Goal: Information Seeking & Learning: Learn about a topic

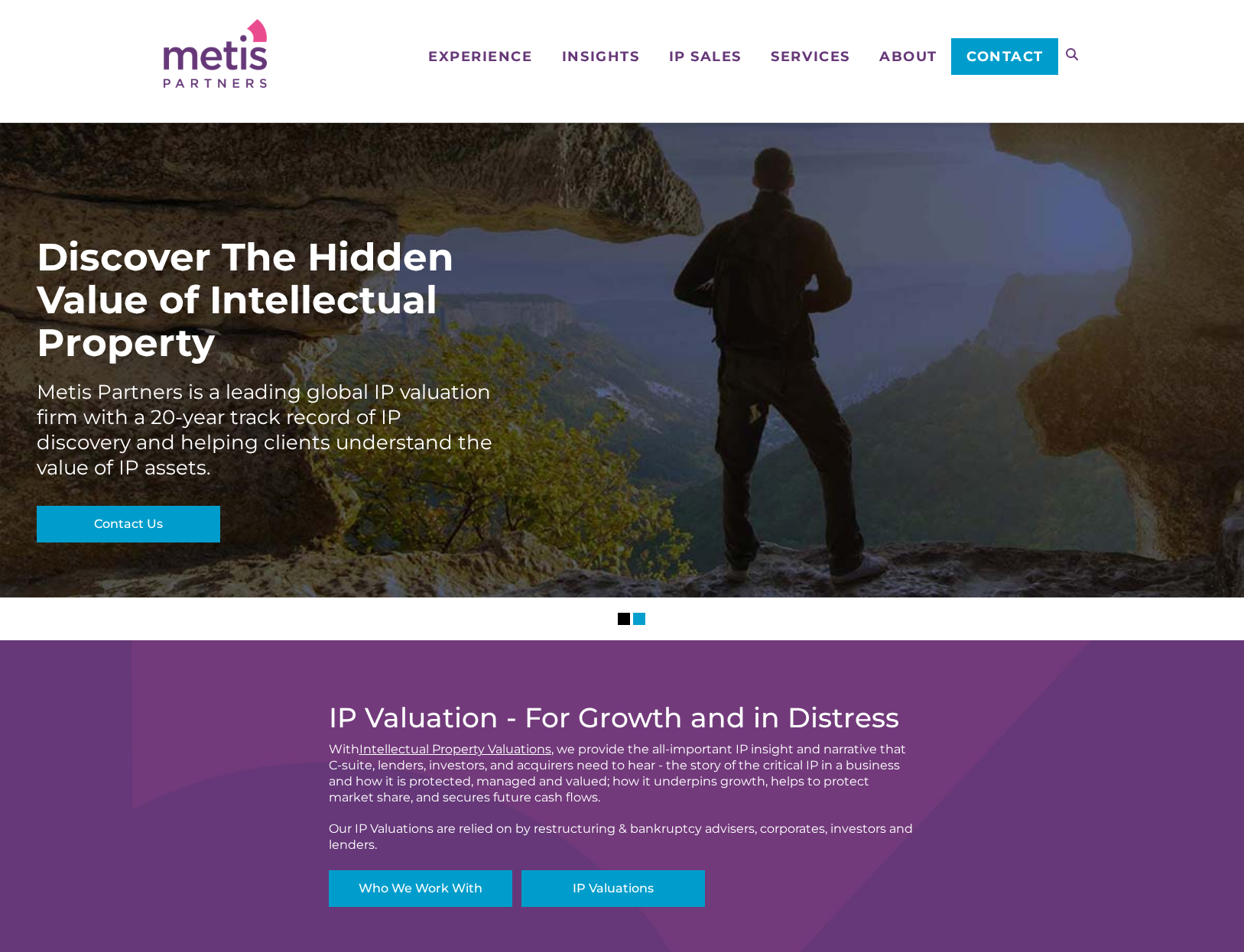
drag, startPoint x: 1166, startPoint y: 85, endPoint x: 1149, endPoint y: 51, distance: 38.0
click at [1166, 85] on div "Navigation Experience Who We Work With Industries & Sectors Insights Articles/I…" at bounding box center [622, 61] width 1244 height 123
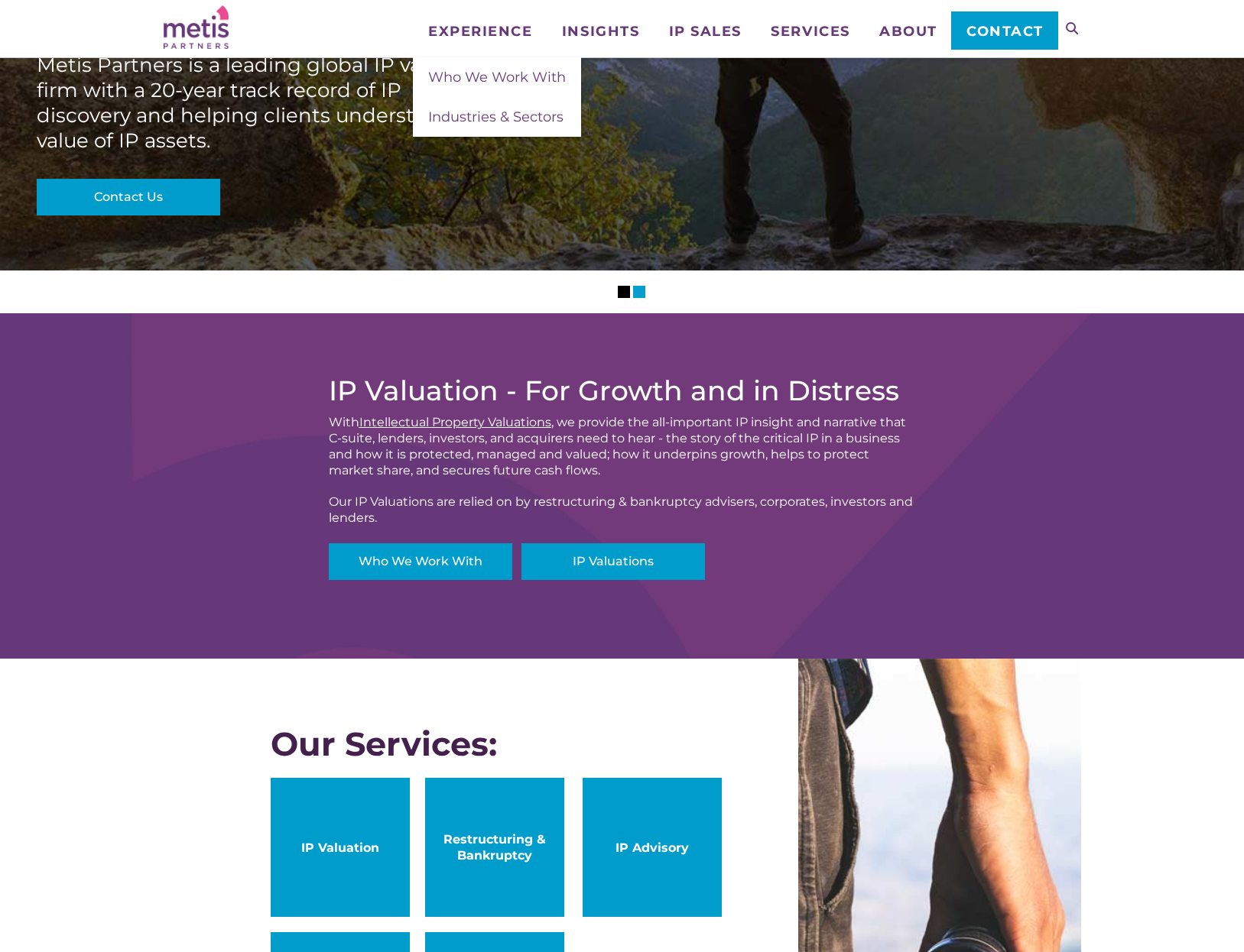
scroll to position [306, 0]
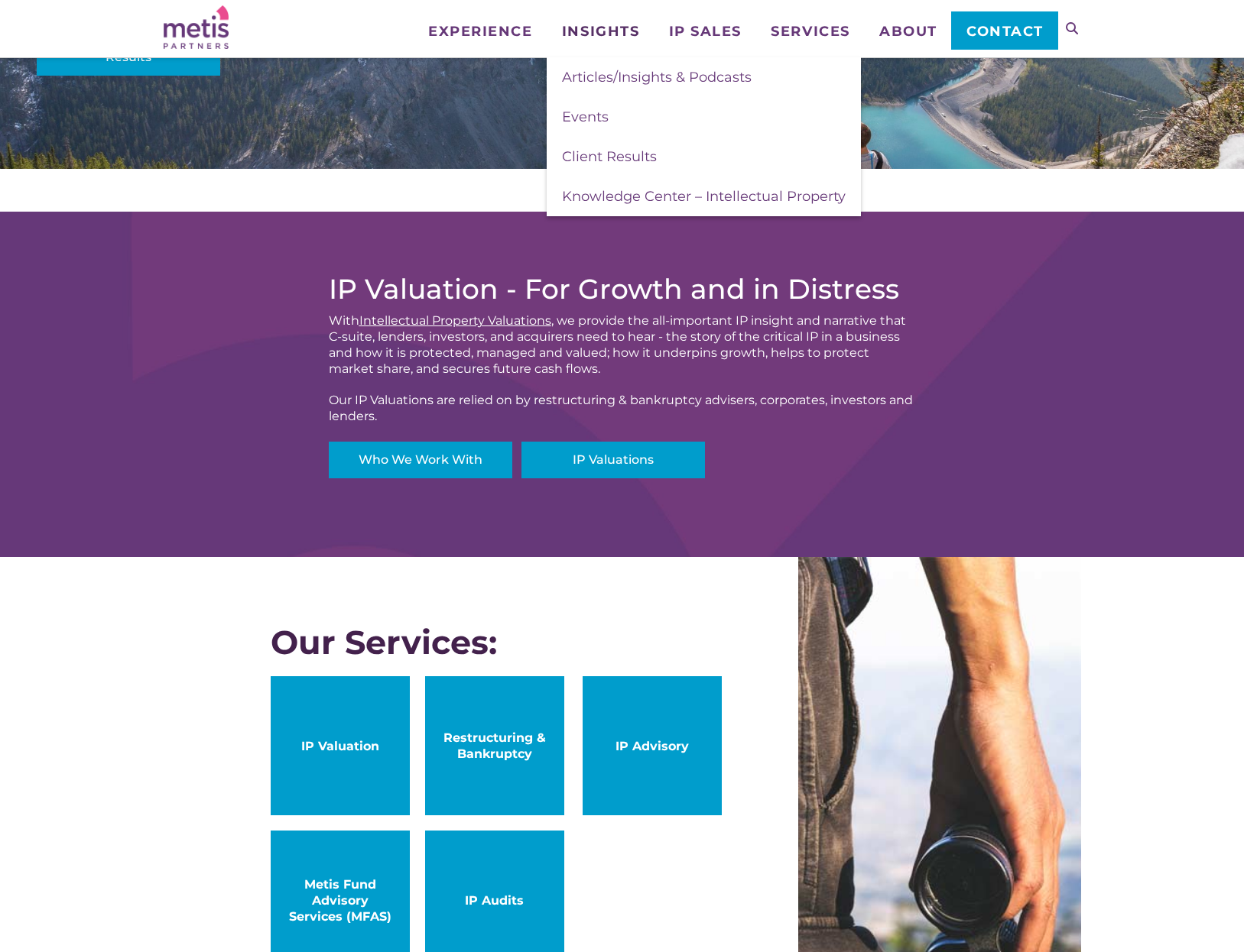
click at [589, 31] on span "Insights" at bounding box center [600, 31] width 77 height 14
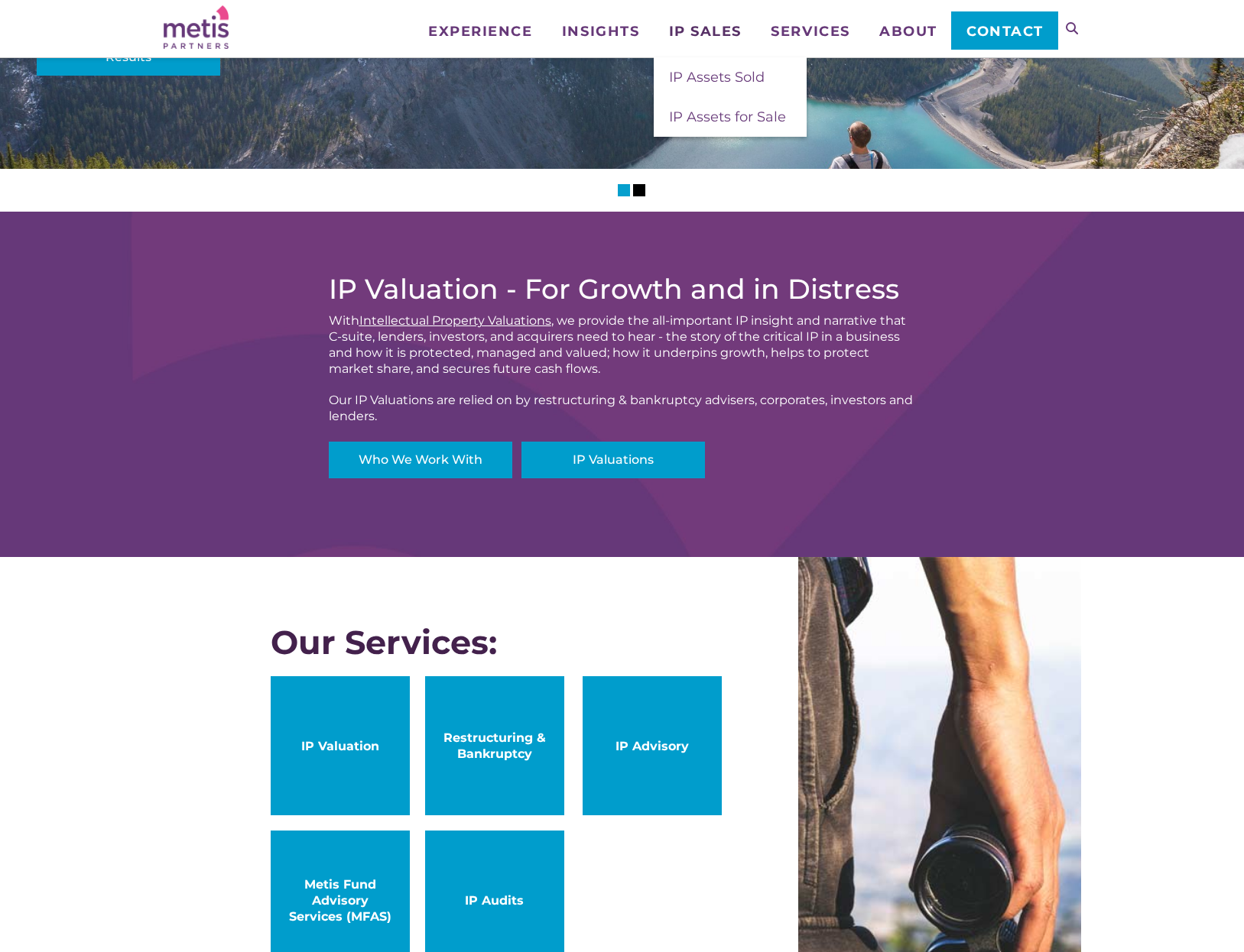
click at [694, 28] on span "IP Sales" at bounding box center [706, 31] width 73 height 14
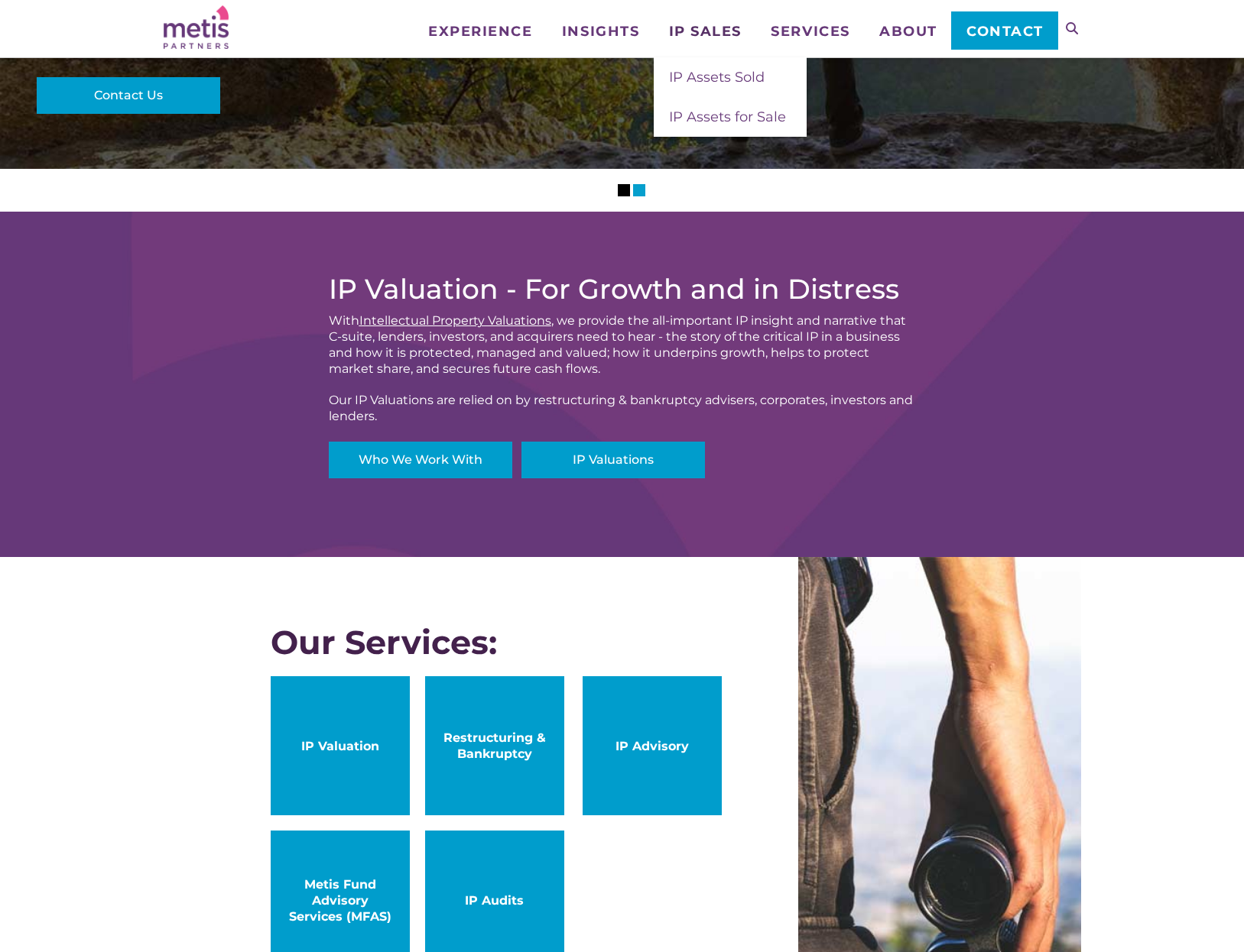
click at [669, 30] on span "IP Sales" at bounding box center [706, 31] width 73 height 14
click at [694, 81] on span "IP Assets Sold" at bounding box center [717, 77] width 95 height 17
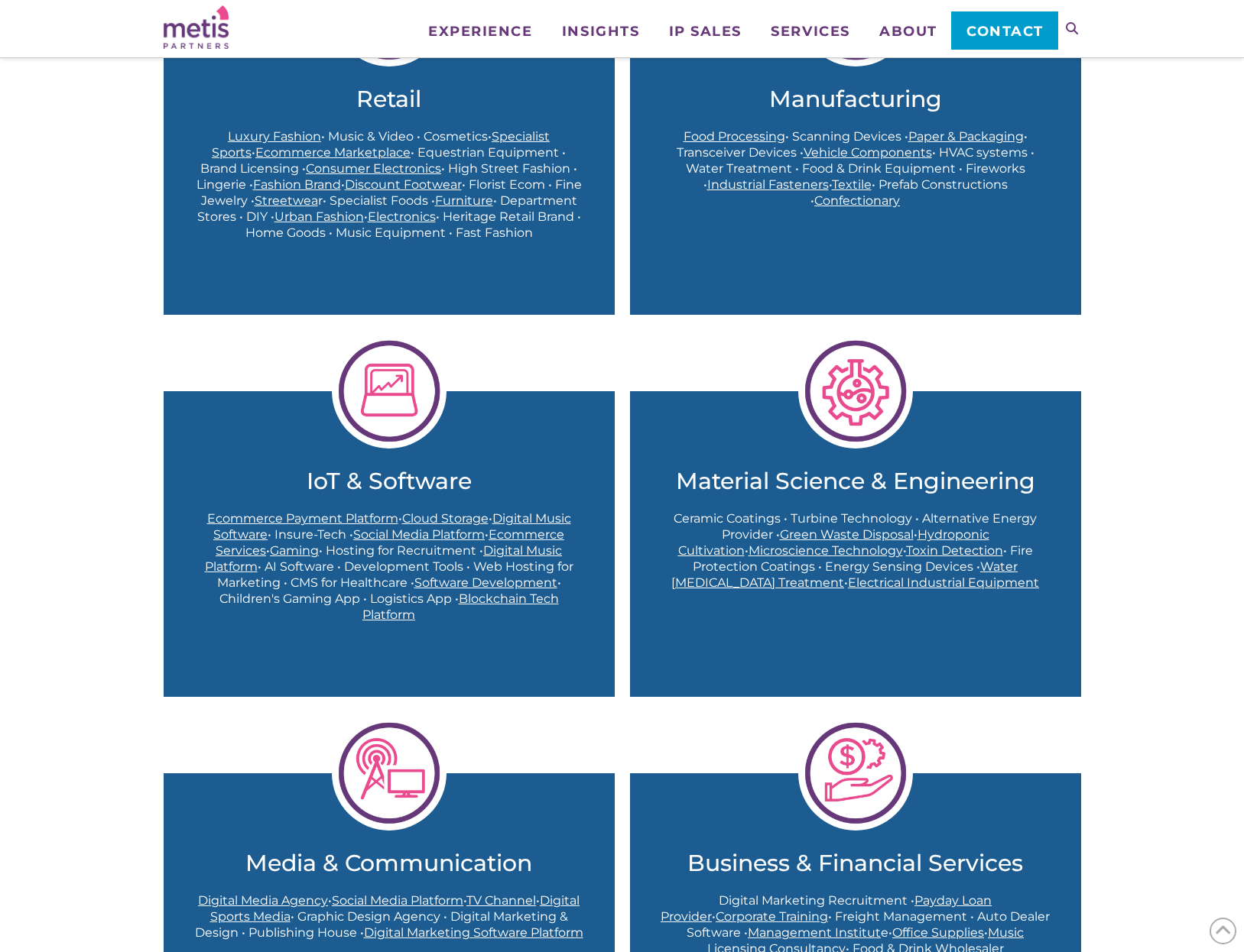
scroll to position [713, 0]
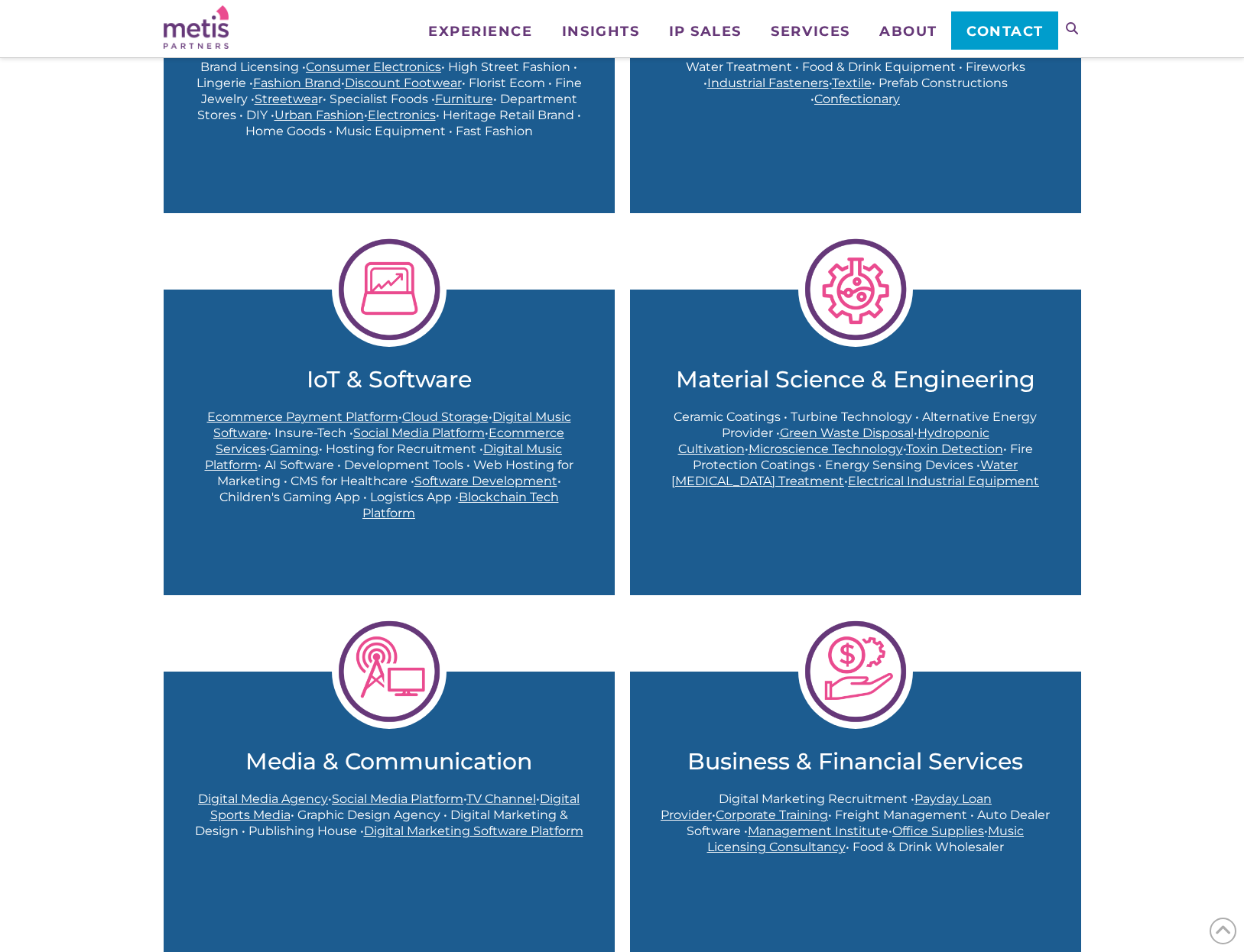
click at [780, 432] on span "Green Waste Disposal" at bounding box center [846, 433] width 134 height 15
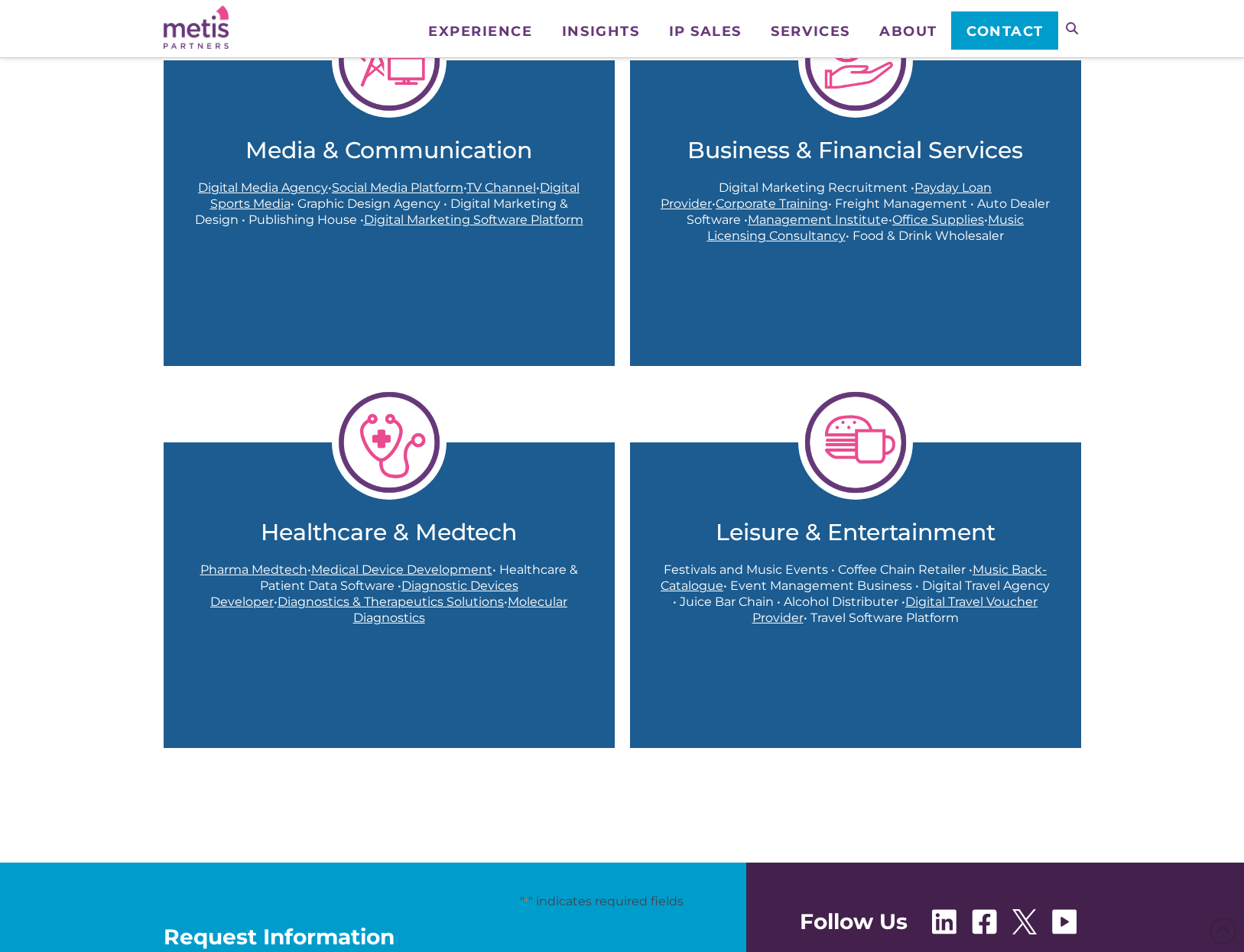
scroll to position [1428, 0]
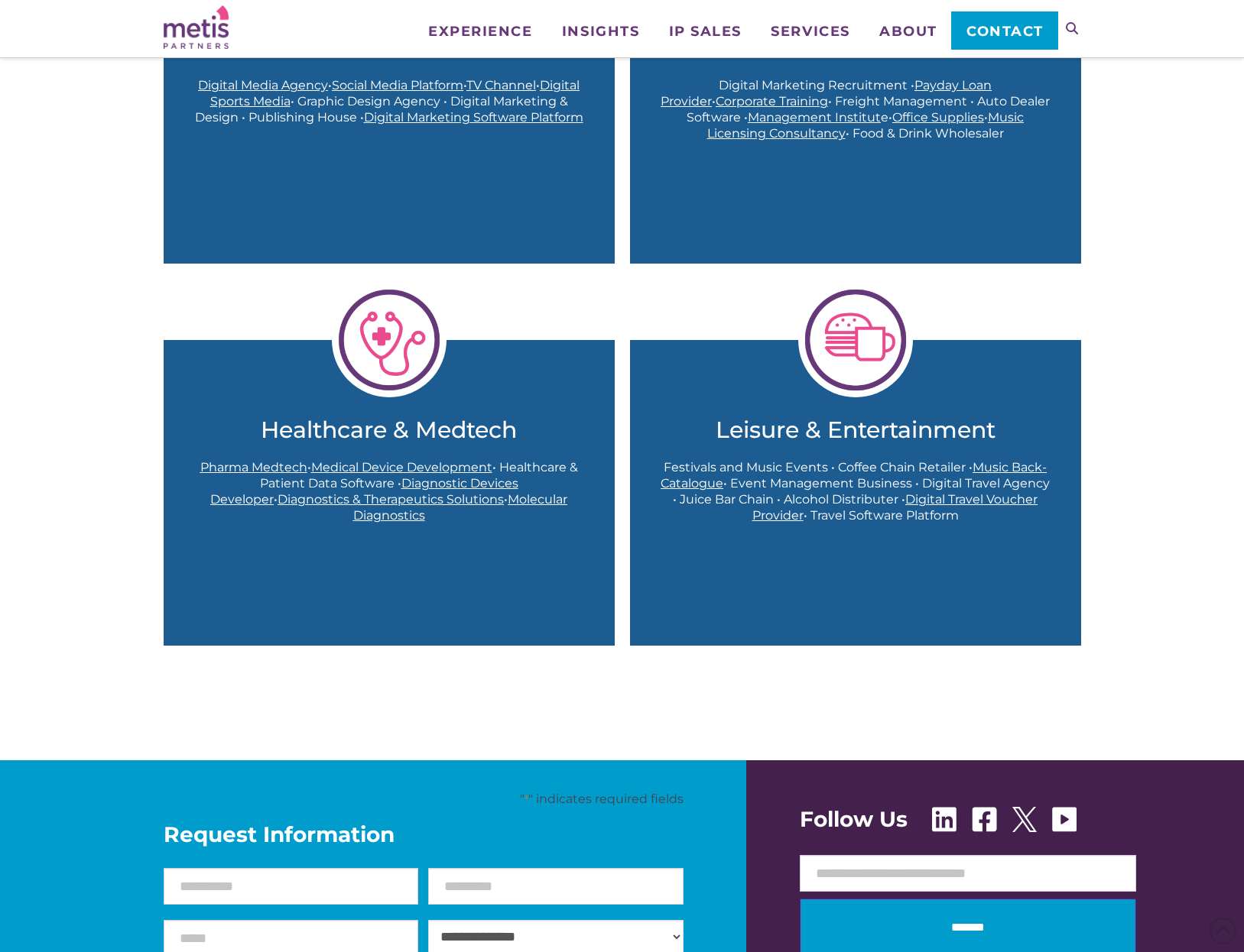
click at [239, 466] on span "Pharma Medtech" at bounding box center [254, 468] width 107 height 15
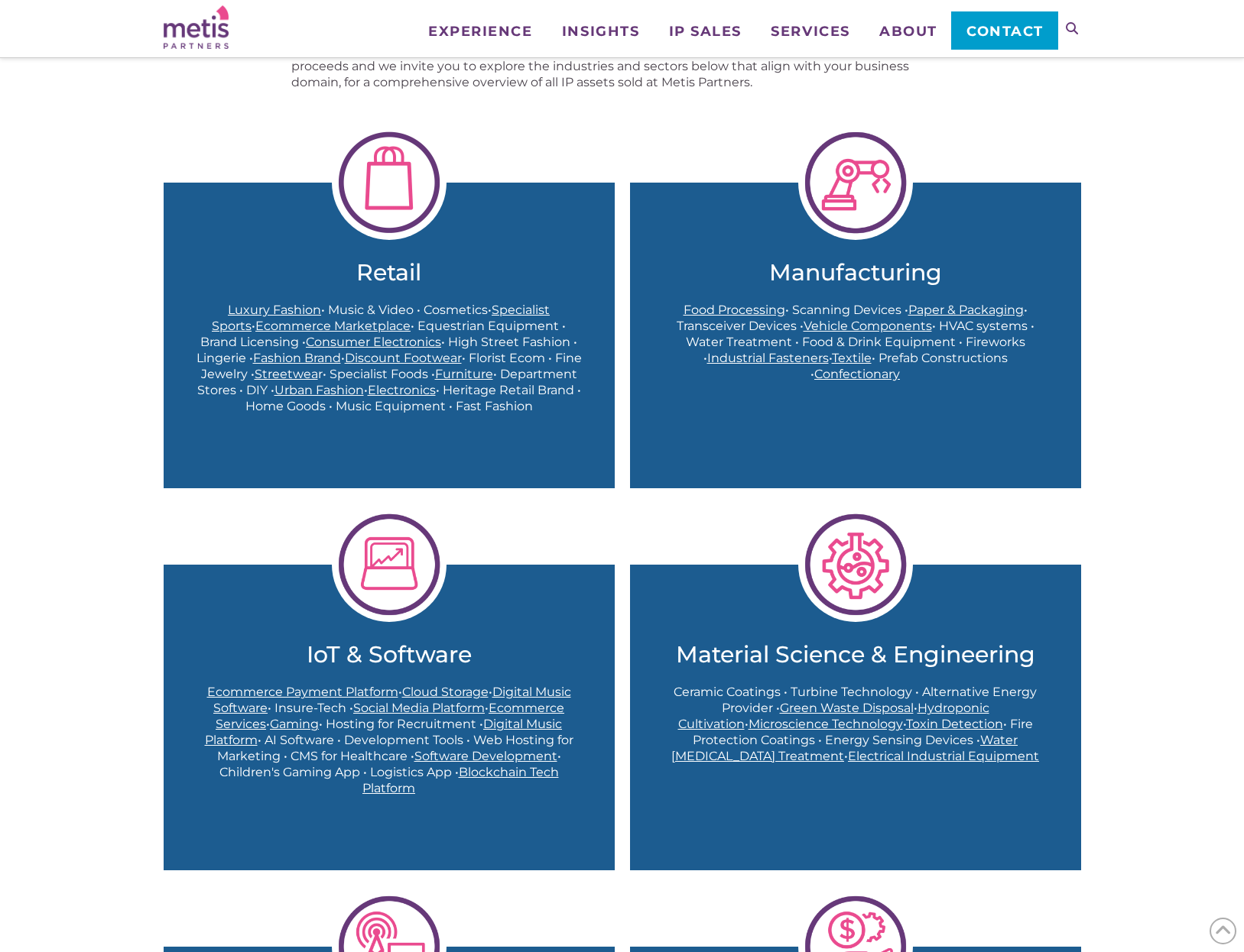
scroll to position [0, 0]
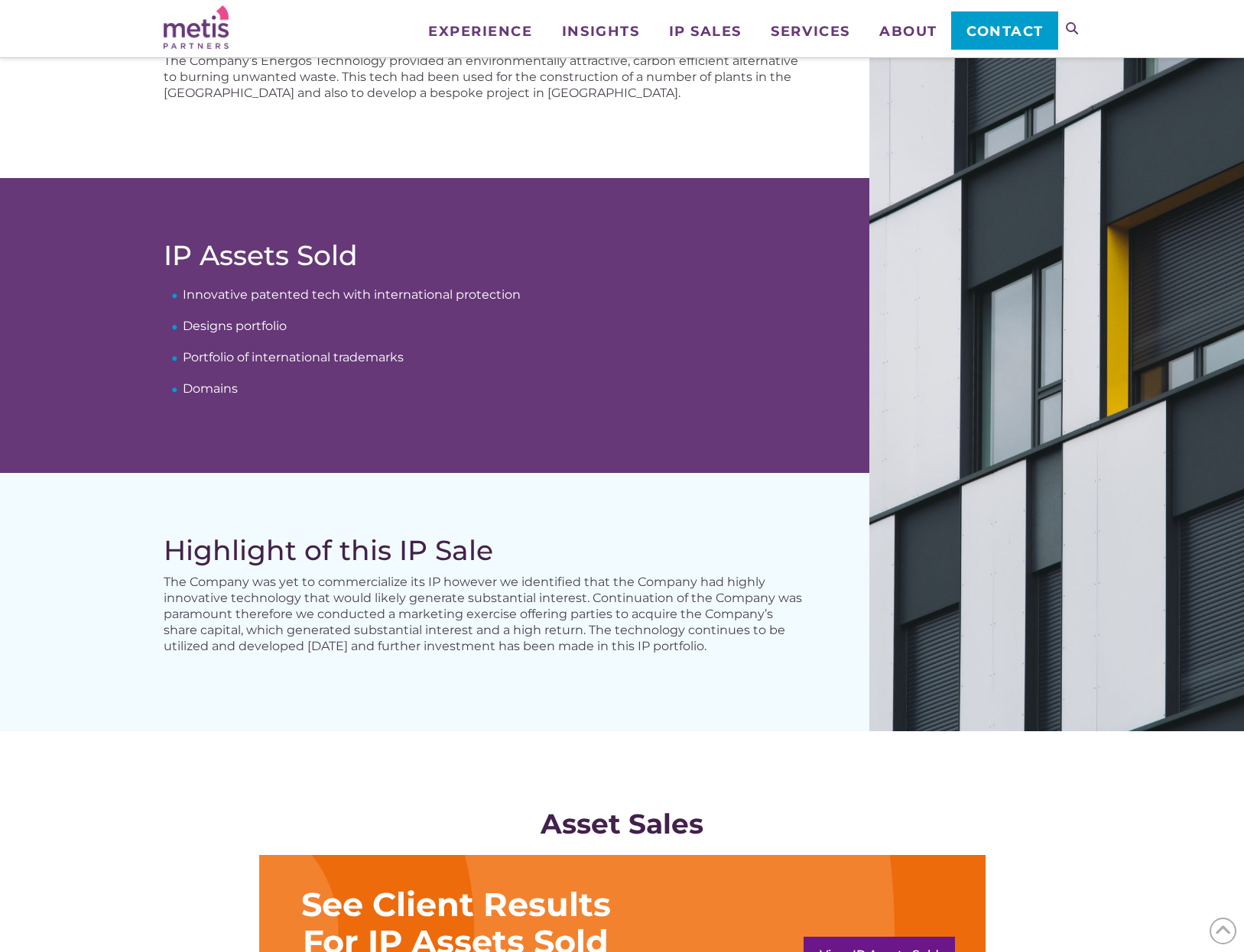
scroll to position [510, 0]
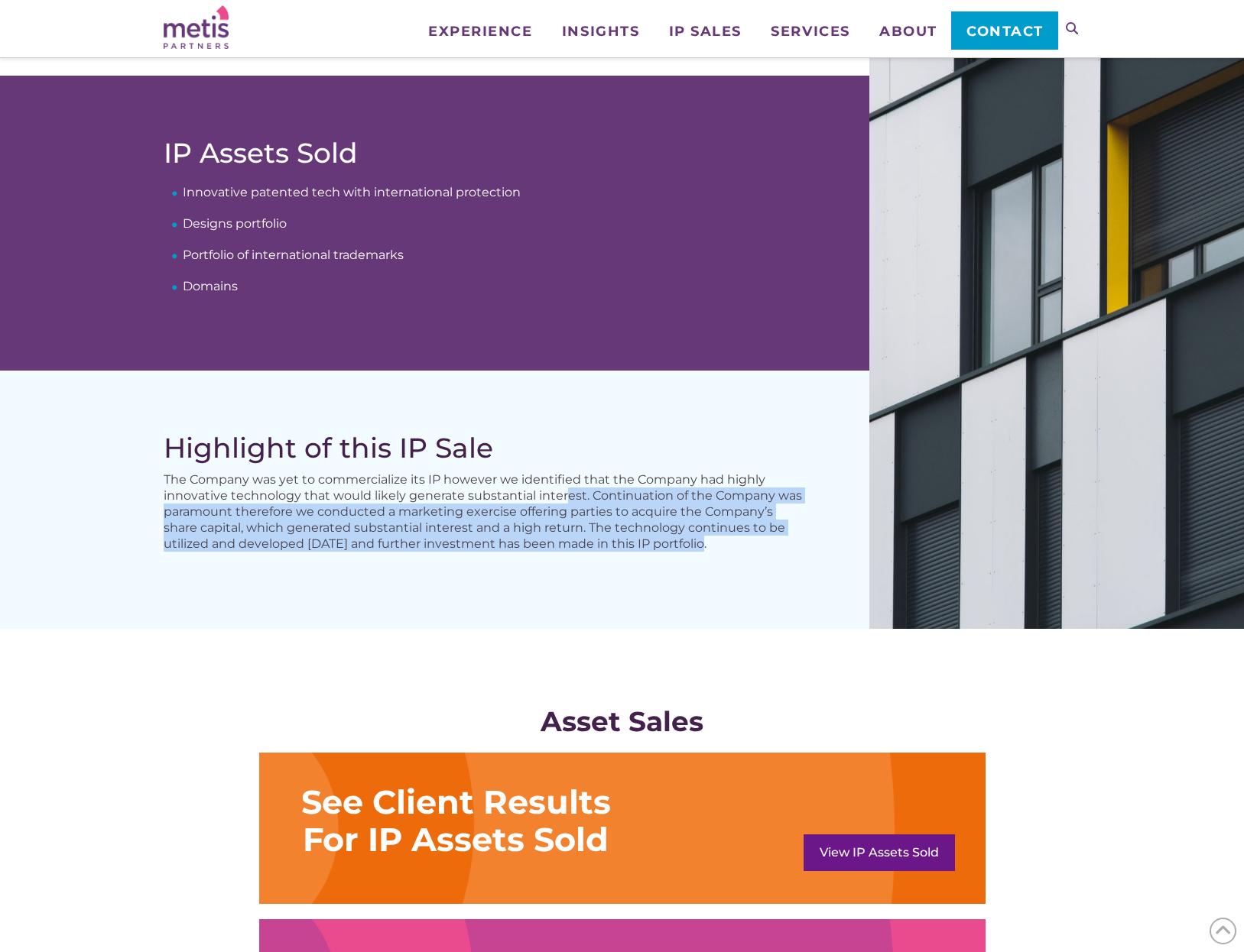
drag, startPoint x: 572, startPoint y: 494, endPoint x: 732, endPoint y: 546, distance: 168.2
click at [732, 546] on p "The Company was yet to commercialize its IP however we identified that the Comp…" at bounding box center [486, 512] width 645 height 81
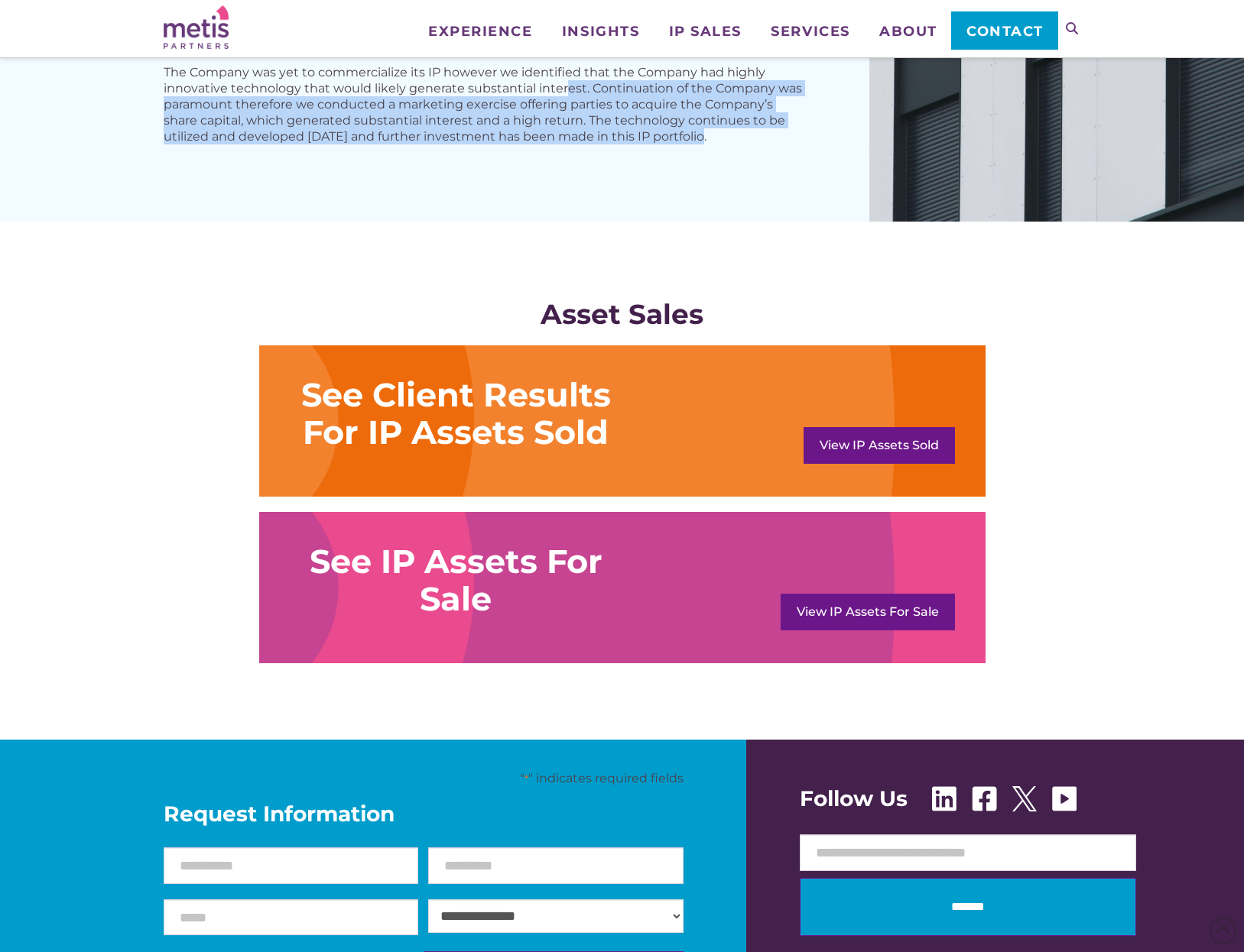
scroll to position [1121, 0]
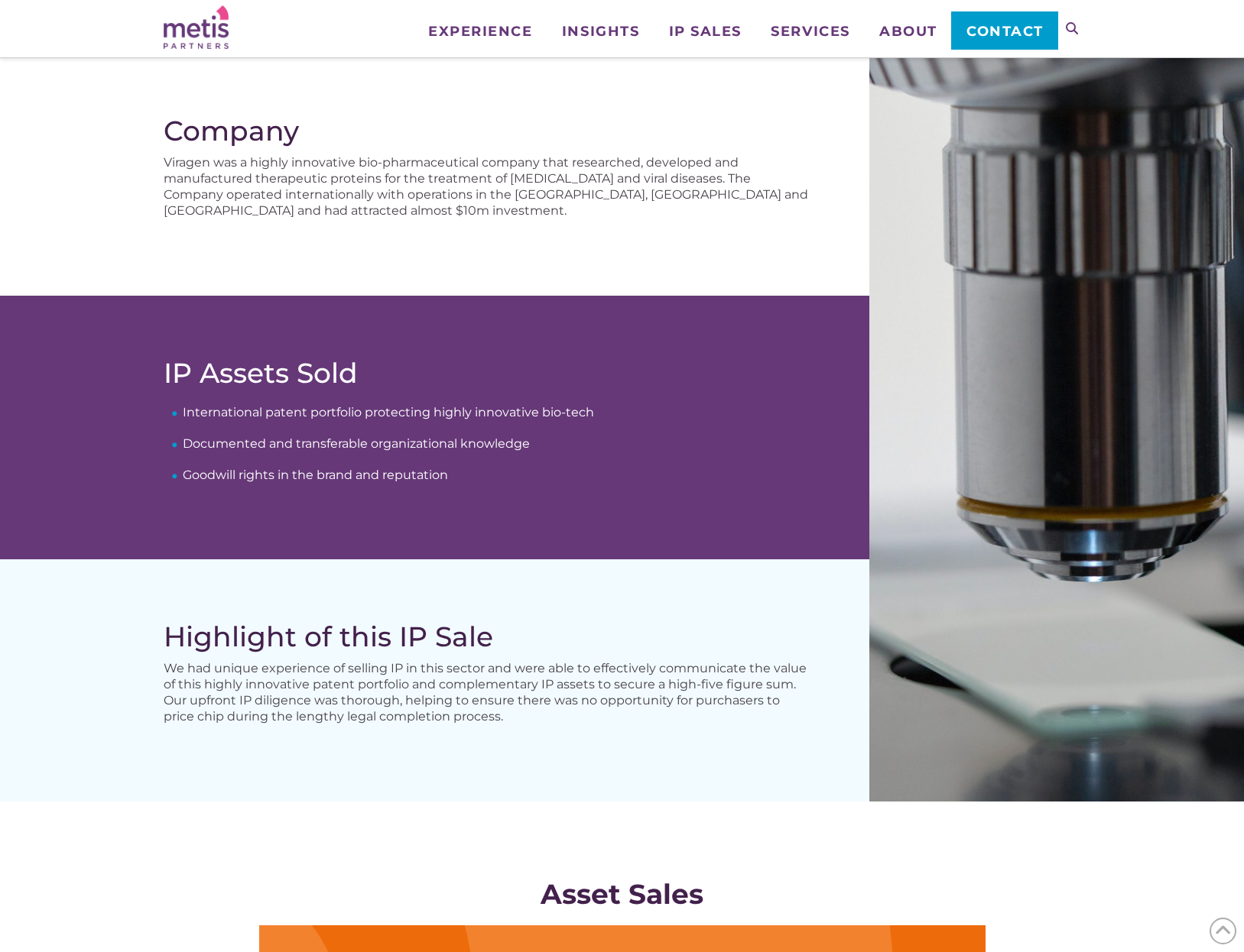
scroll to position [407, 0]
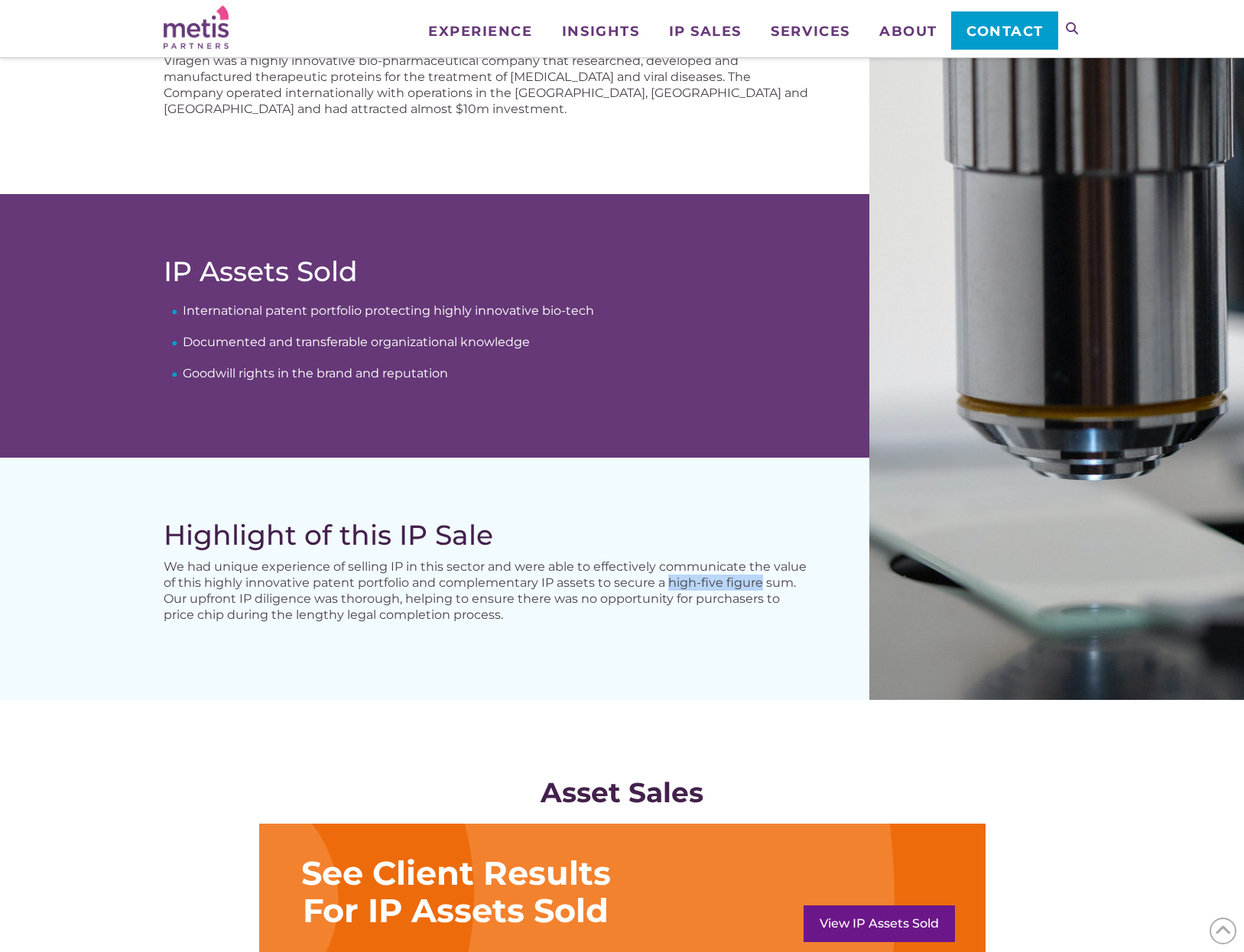
drag, startPoint x: 706, startPoint y: 581, endPoint x: 800, endPoint y: 586, distance: 94.1
click at [800, 586] on p "We had unique experience of selling IP in this sector and were able to effectiv…" at bounding box center [486, 591] width 645 height 65
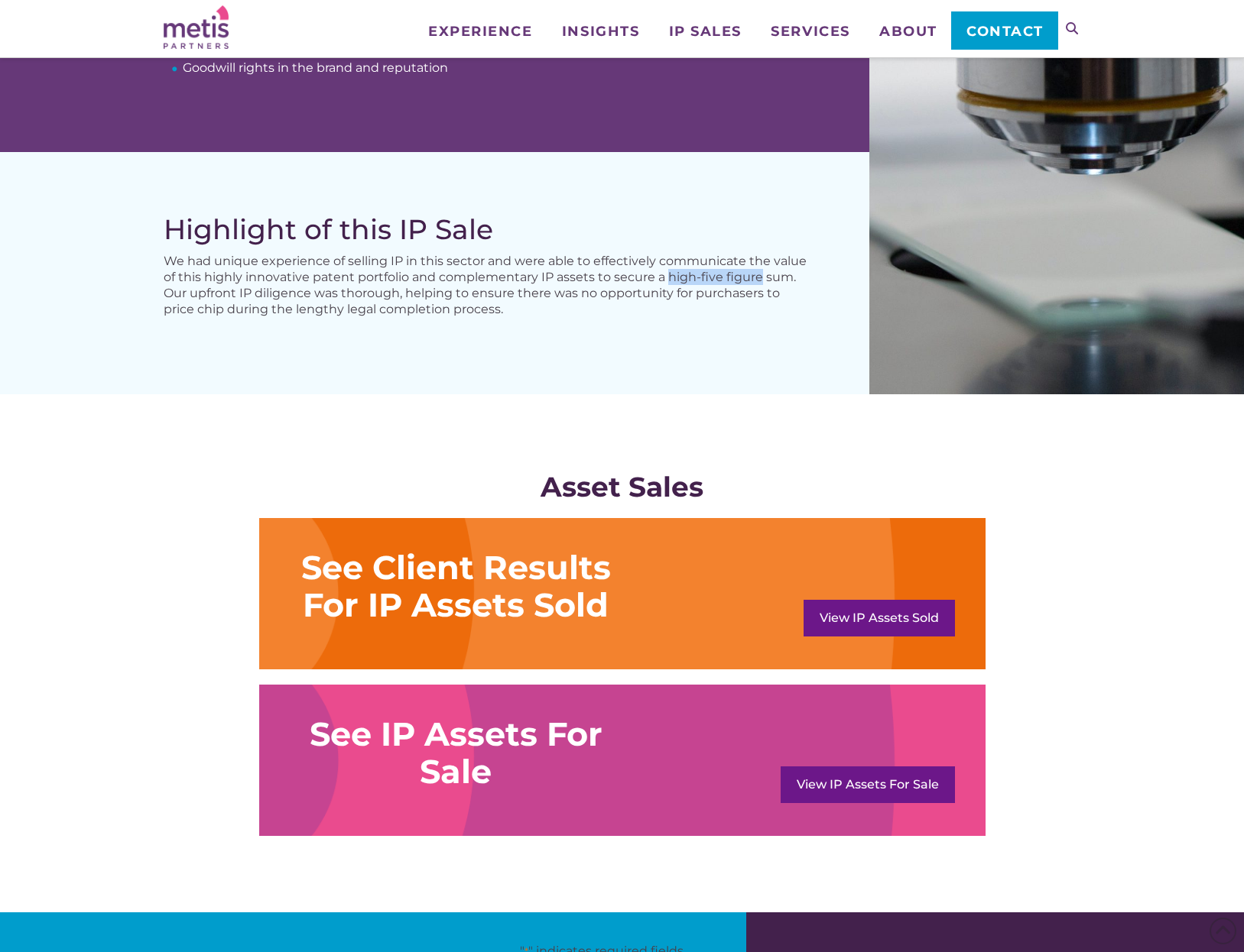
scroll to position [0, 0]
